Goal: Check status: Check status

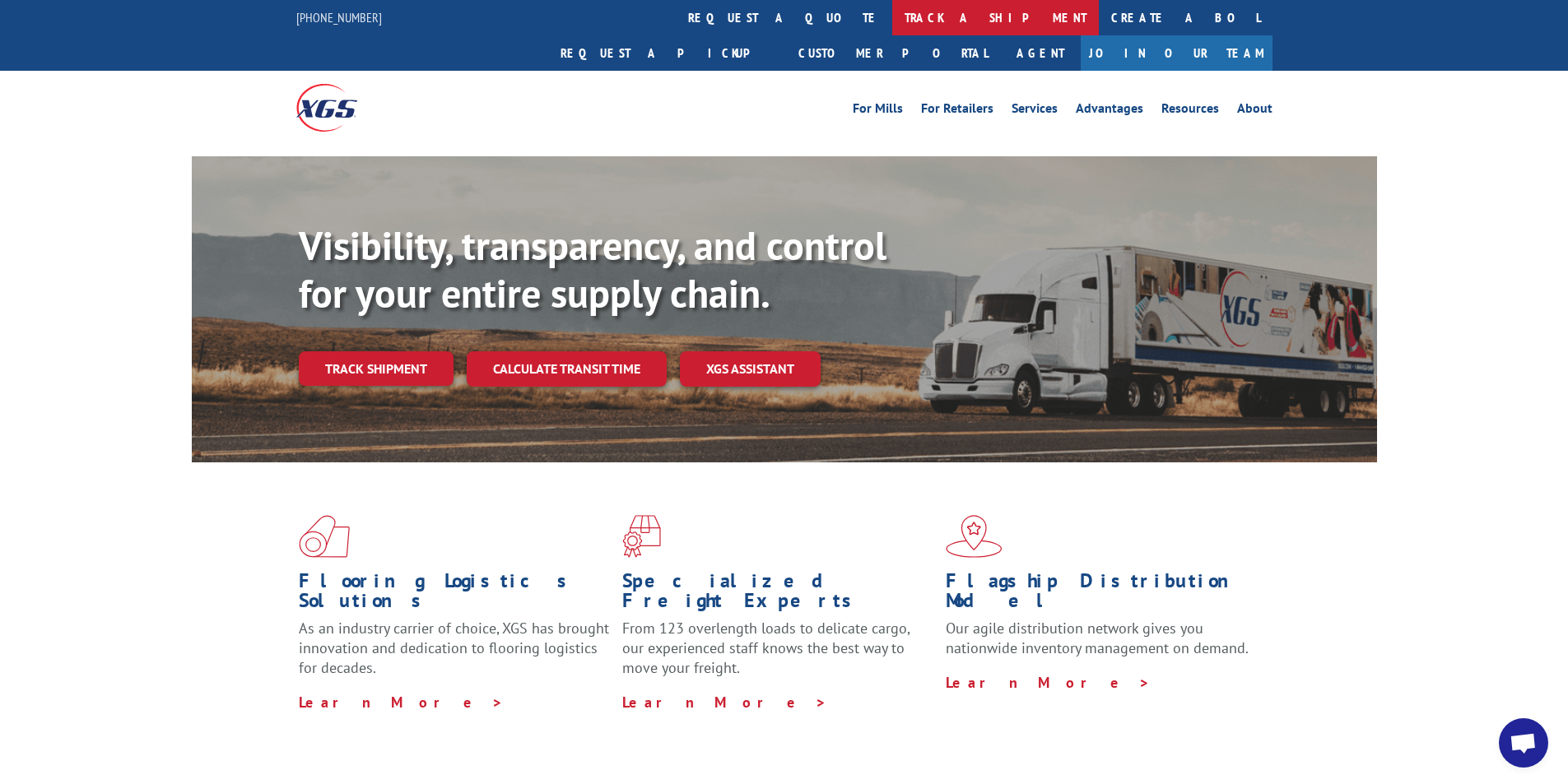
click at [892, 18] on link "track a shipment" at bounding box center [995, 18] width 206 height 35
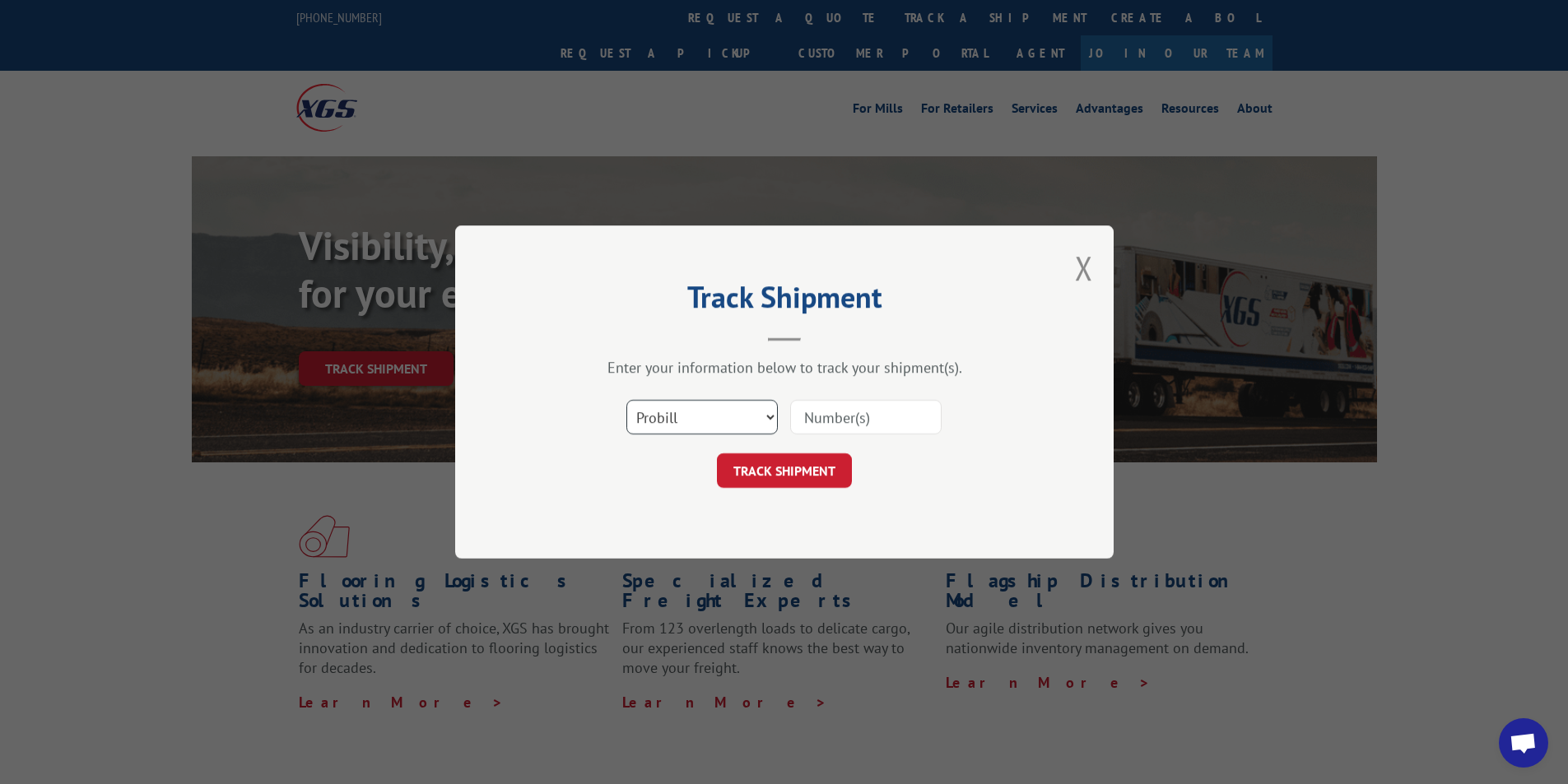
click at [698, 417] on select "Select category... Probill BOL PO" at bounding box center [702, 417] width 151 height 34
select select "bol"
click at [626, 400] on select "Select category... Probill BOL PO" at bounding box center [702, 417] width 151 height 34
click at [854, 423] on input at bounding box center [866, 417] width 151 height 34
type input "421366"
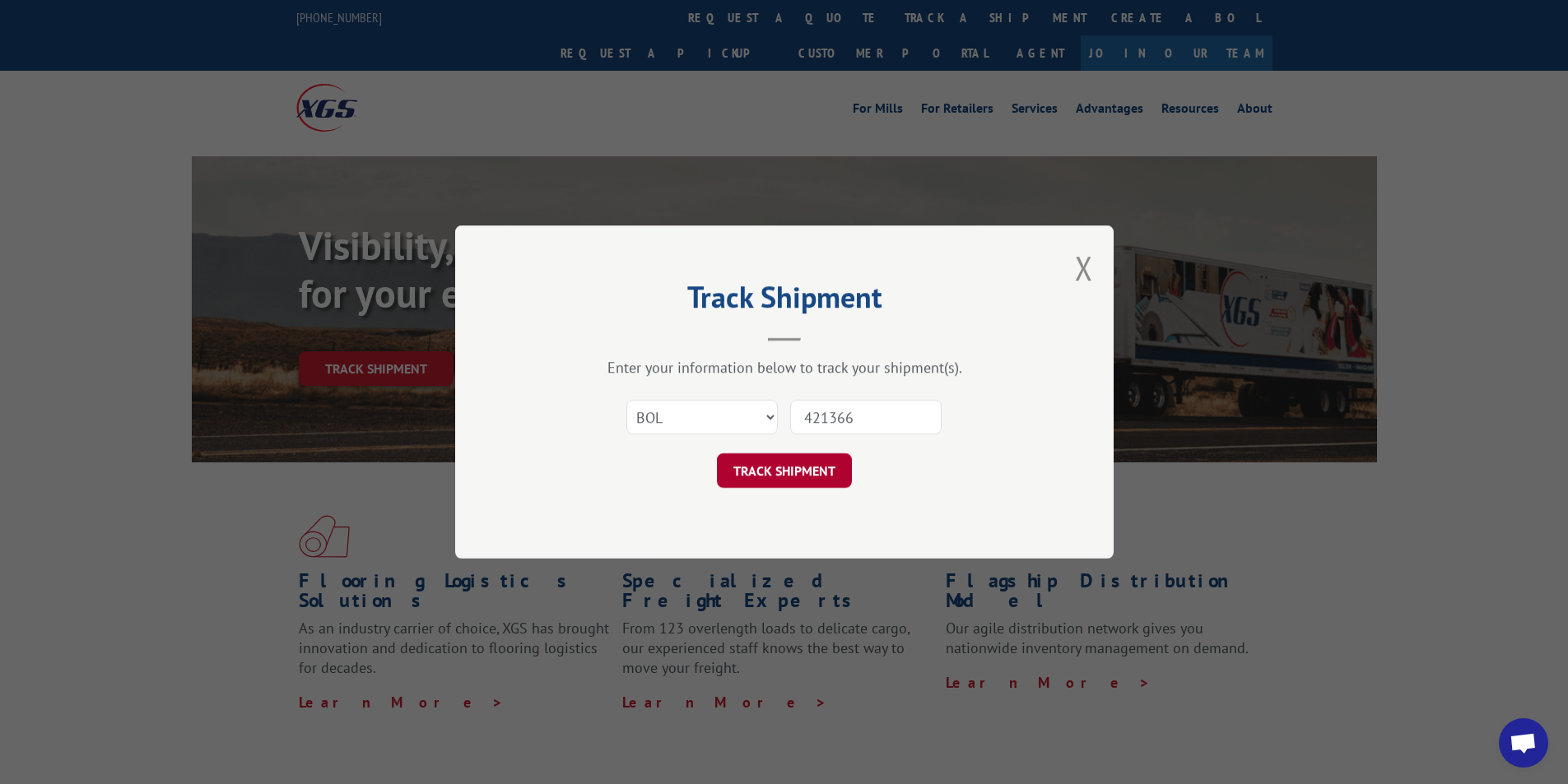
click at [797, 471] on button "TRACK SHIPMENT" at bounding box center [784, 470] width 135 height 34
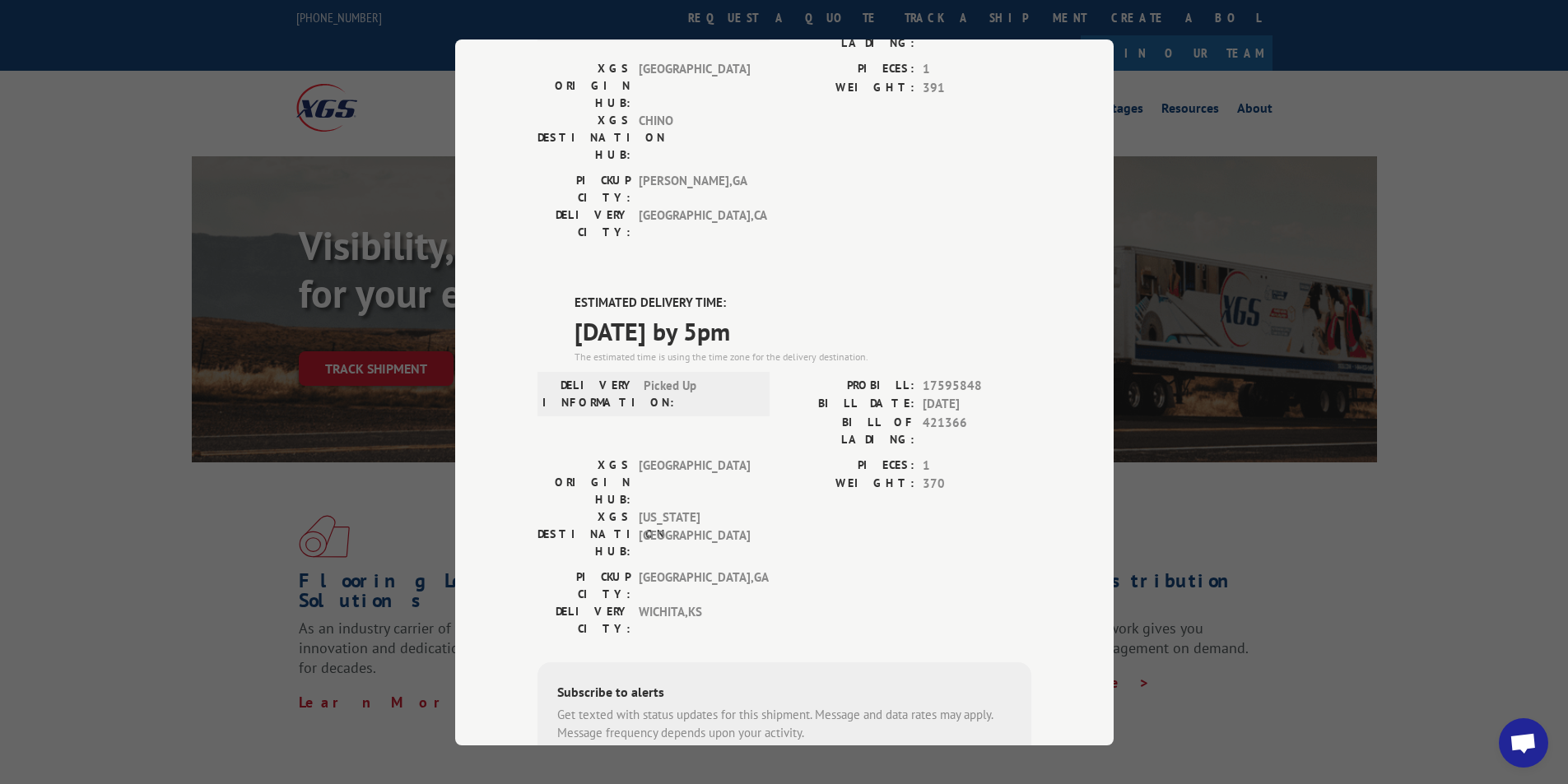
scroll to position [304, 0]
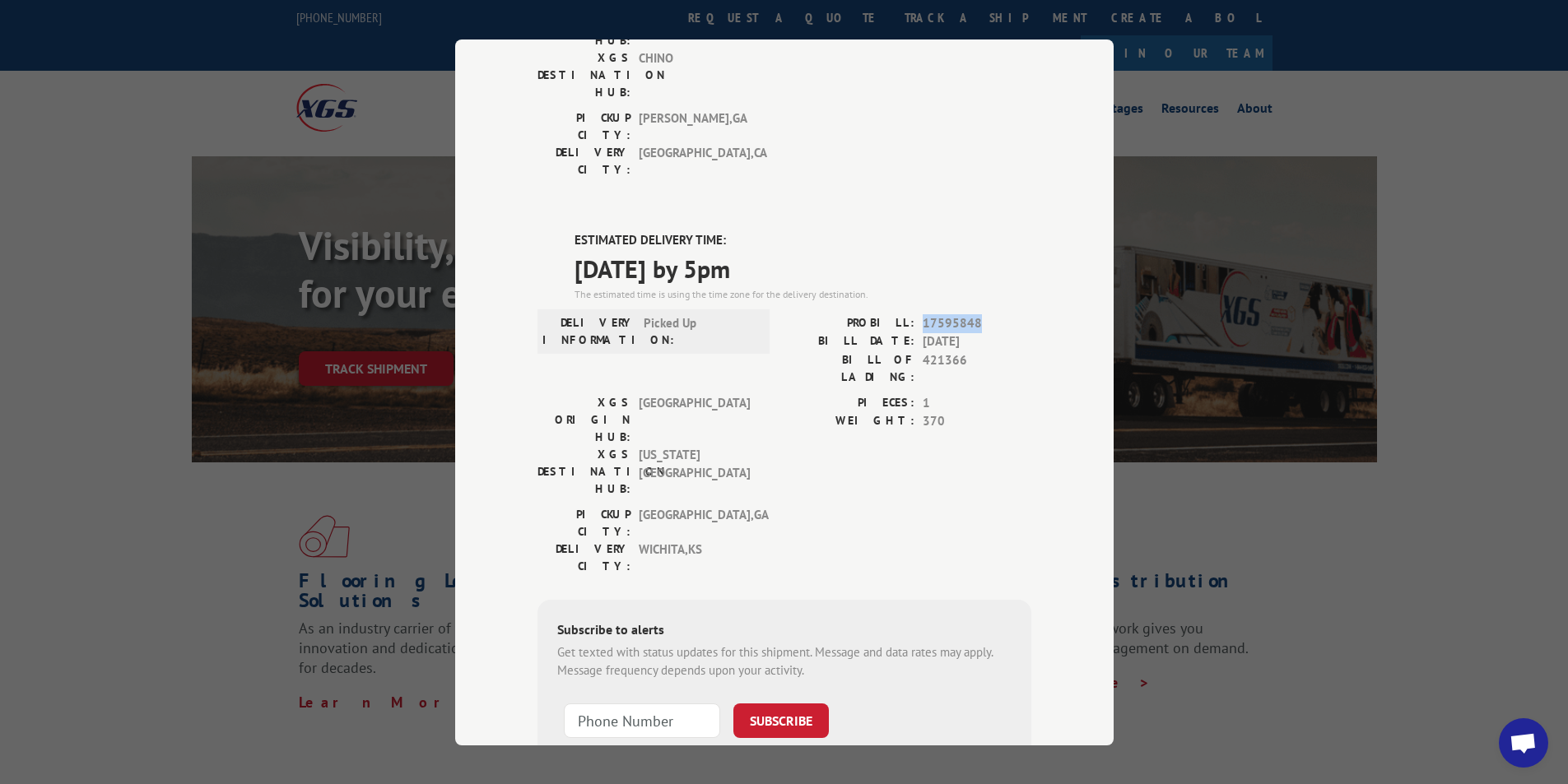
drag, startPoint x: 978, startPoint y: 230, endPoint x: 917, endPoint y: 229, distance: 61.0
click at [922, 313] on span "17595848" at bounding box center [976, 322] width 109 height 19
copy span "17595848"
